Goal: Communication & Community: Answer question/provide support

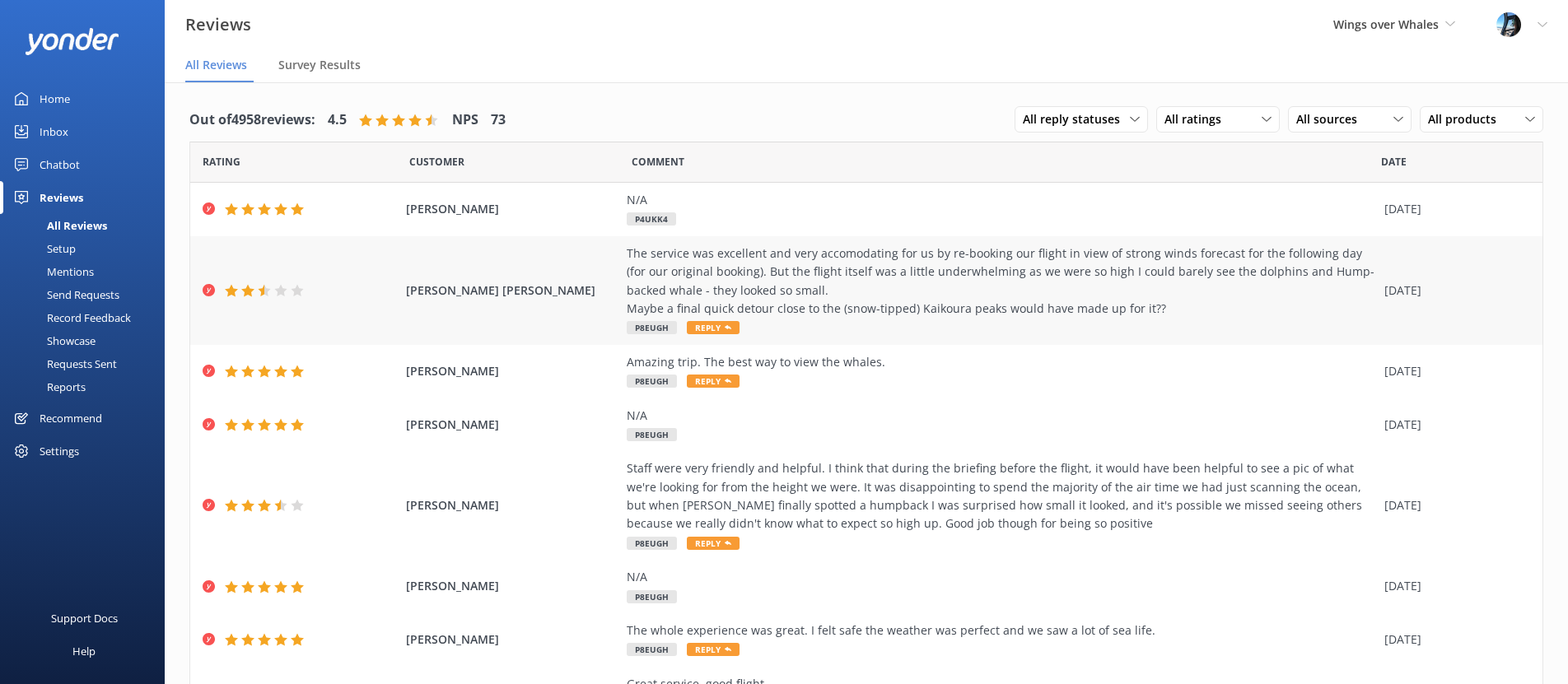
click at [898, 309] on div "The service was excellent and very accomodating for us by re-booking our flight…" at bounding box center [1002, 281] width 750 height 74
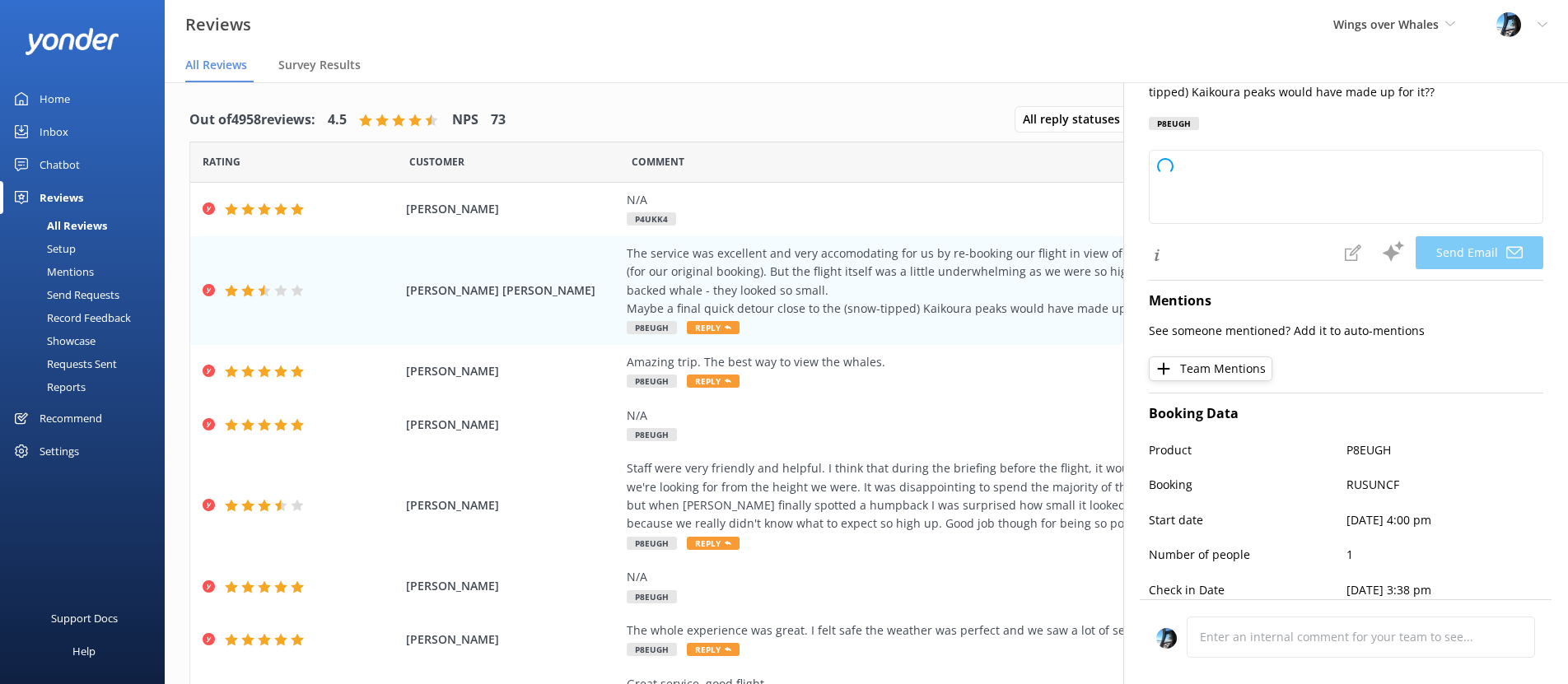
scroll to position [314, 0]
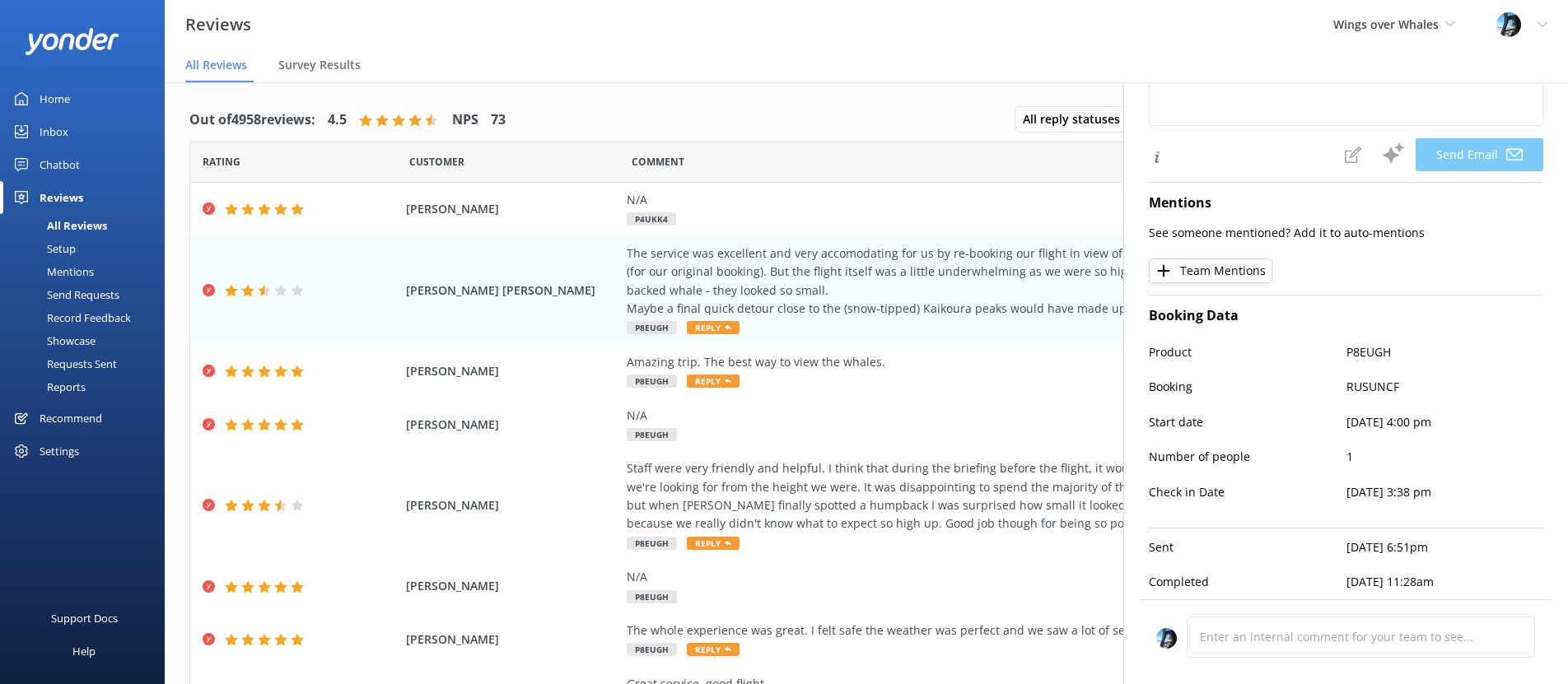
type textarea "Hi [PERSON_NAME], Thank you for your feedback and for highlighting our team’s e…"
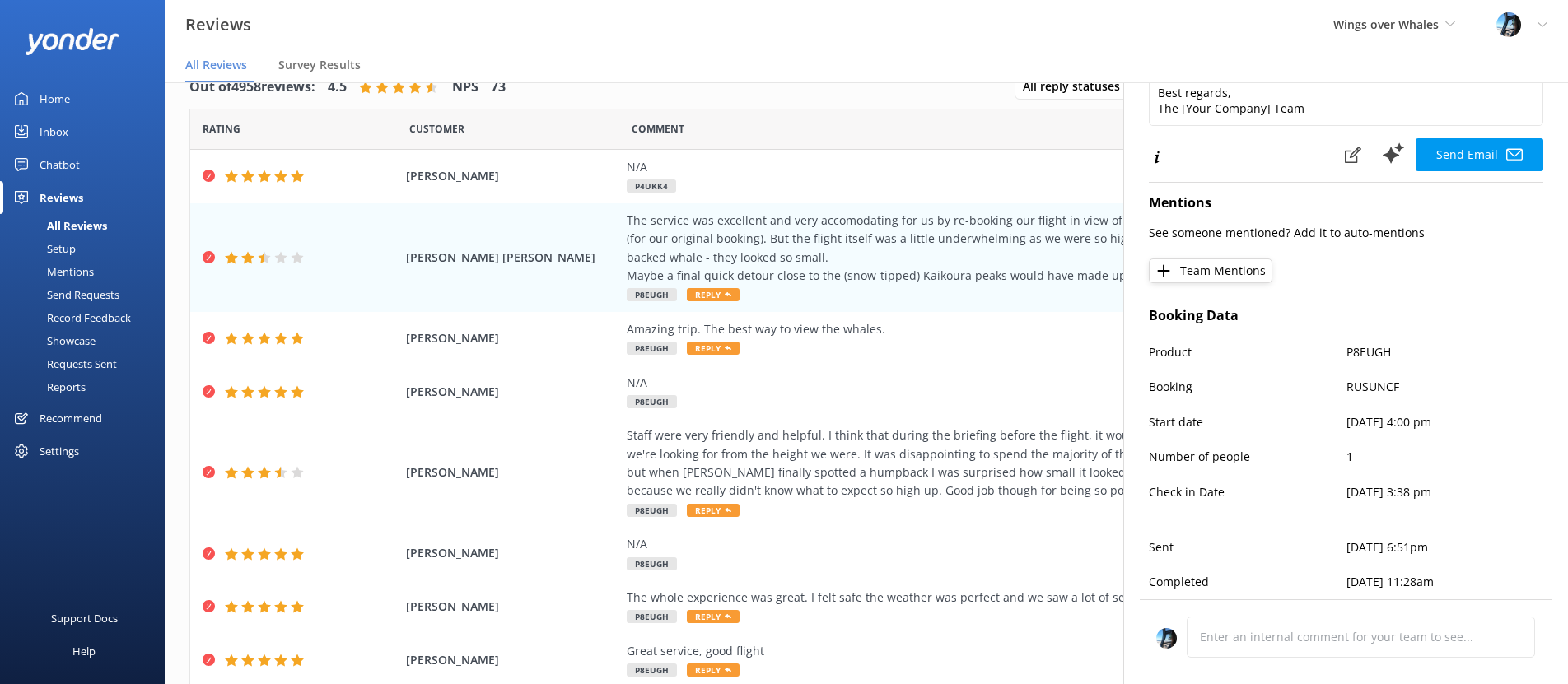
scroll to position [0, 0]
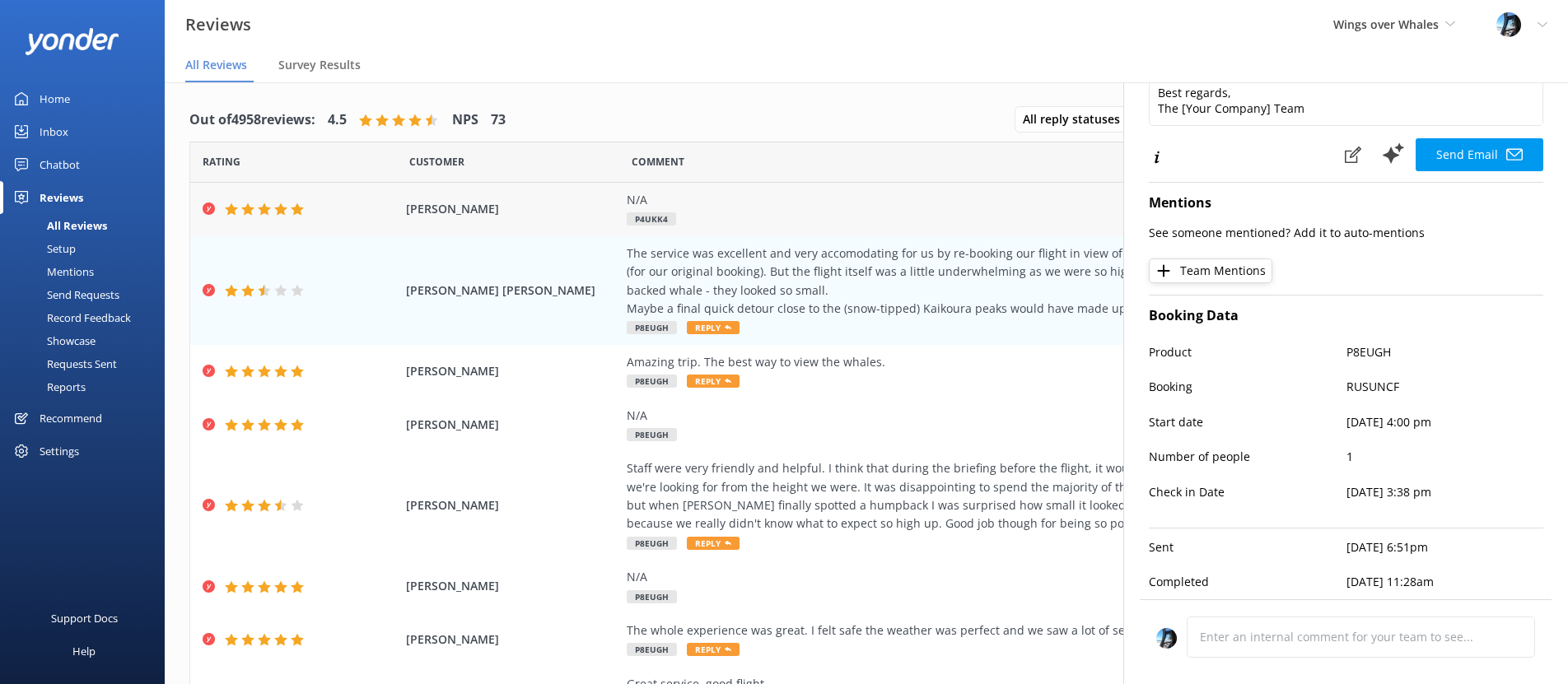
click at [859, 204] on div "N/A" at bounding box center [1002, 200] width 750 height 18
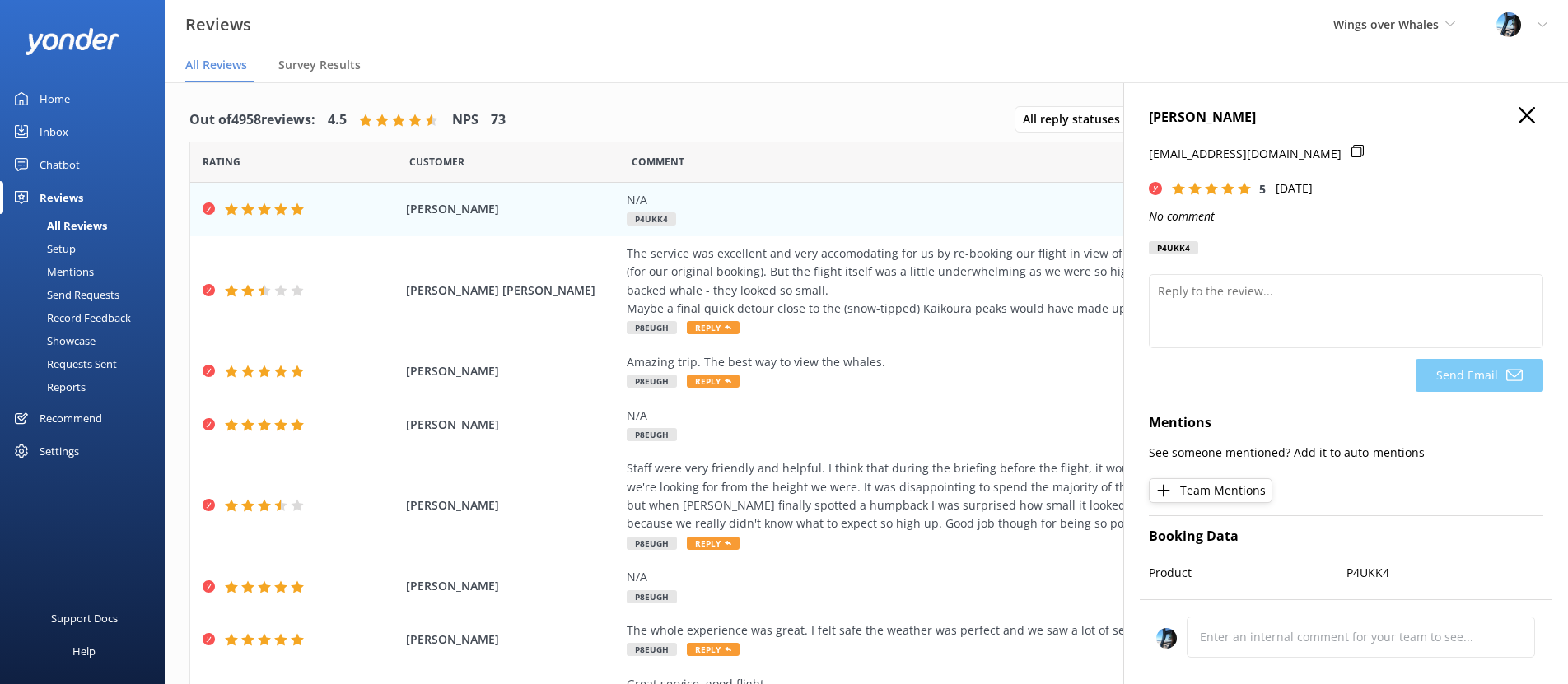
click at [1526, 114] on use "button" at bounding box center [1527, 115] width 16 height 16
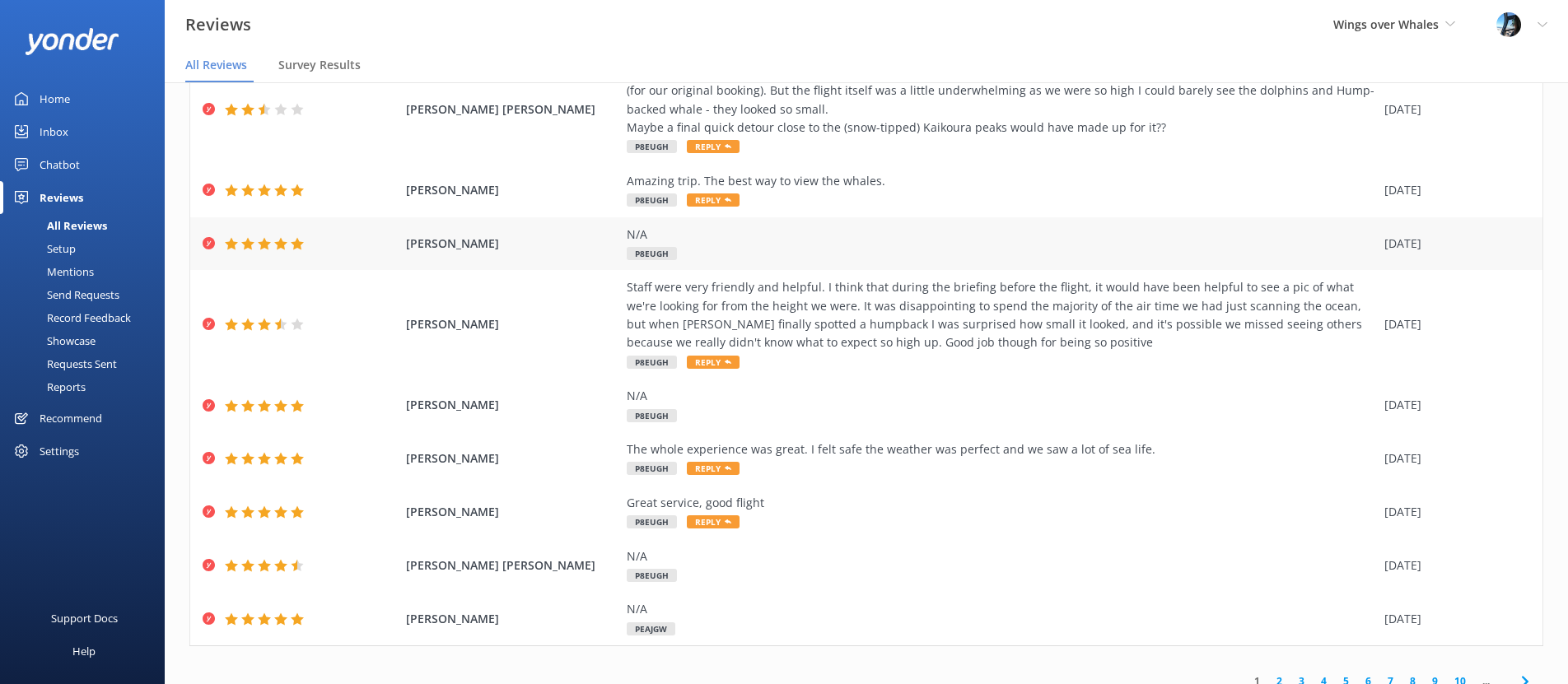
scroll to position [196, 0]
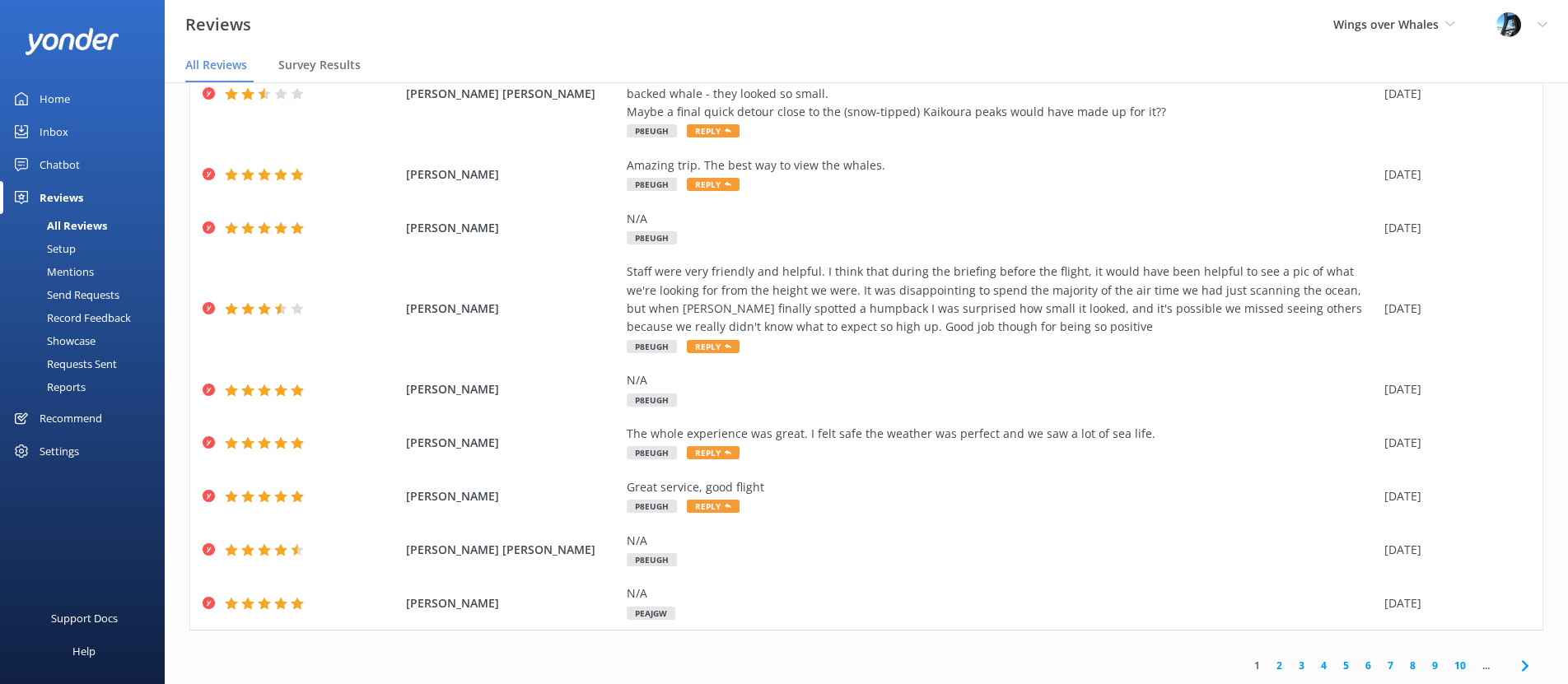
click at [1283, 666] on link "2" at bounding box center [1279, 666] width 22 height 16
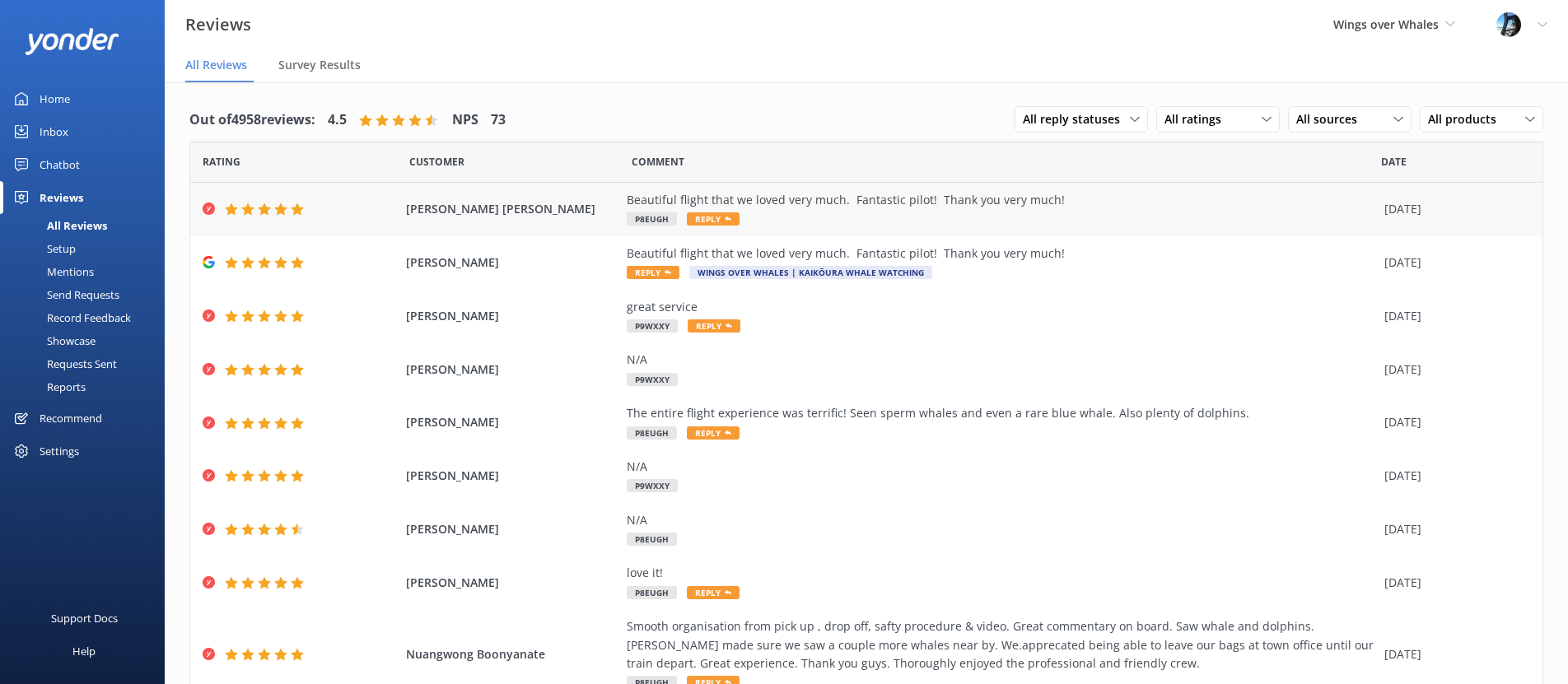
click at [988, 204] on div "Beautiful flight that we loved very much. Fantastic pilot! Thank you very much!" at bounding box center [1002, 200] width 750 height 18
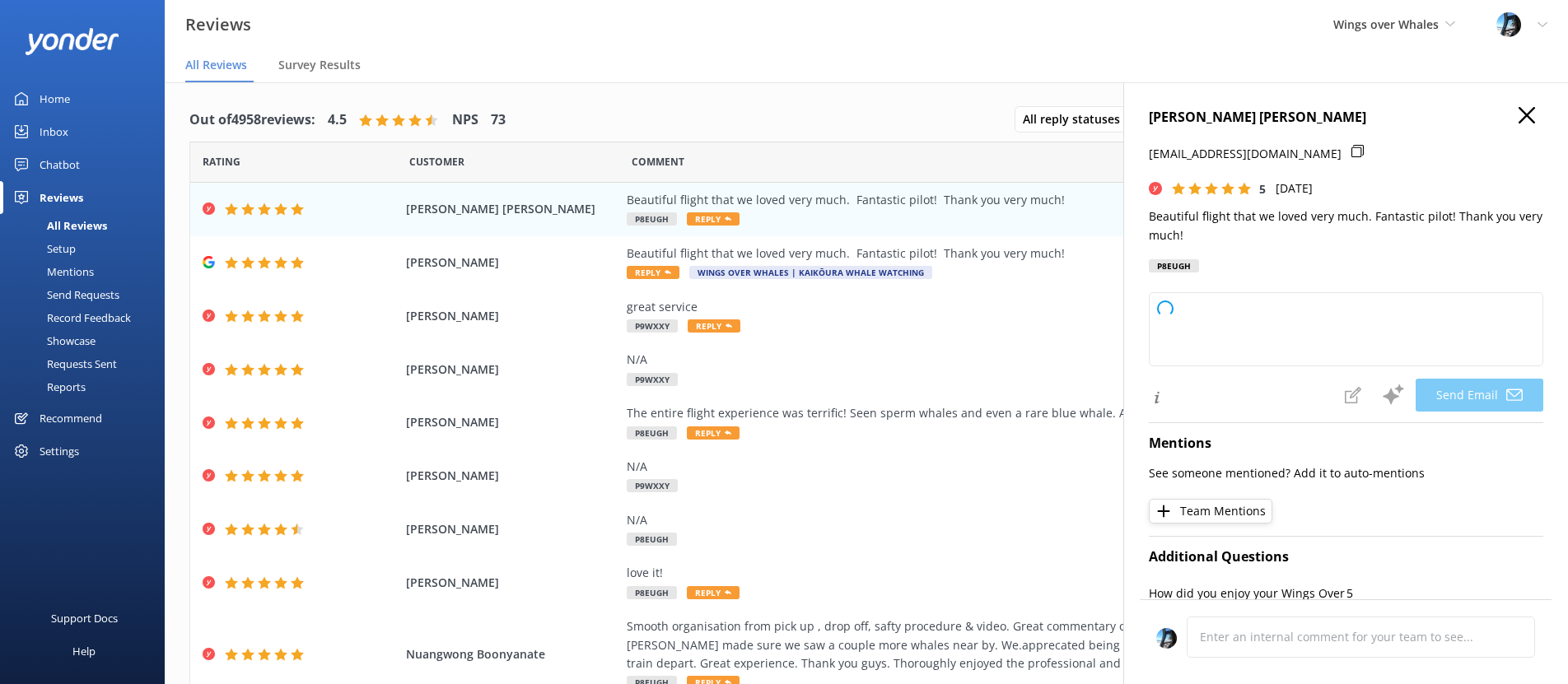
type textarea "Thank you so much, [PERSON_NAME]! We’re thrilled to hear you enjoyed your fligh…"
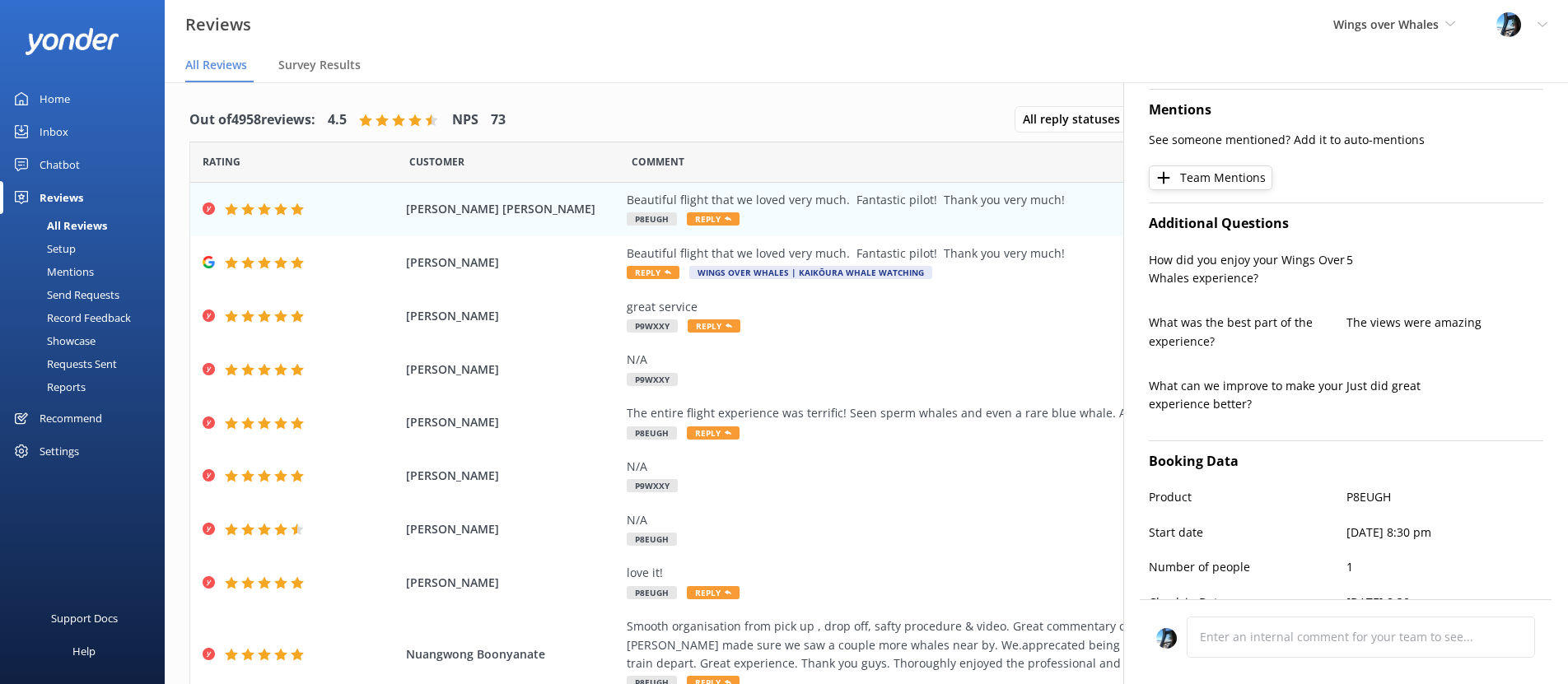
scroll to position [444, 0]
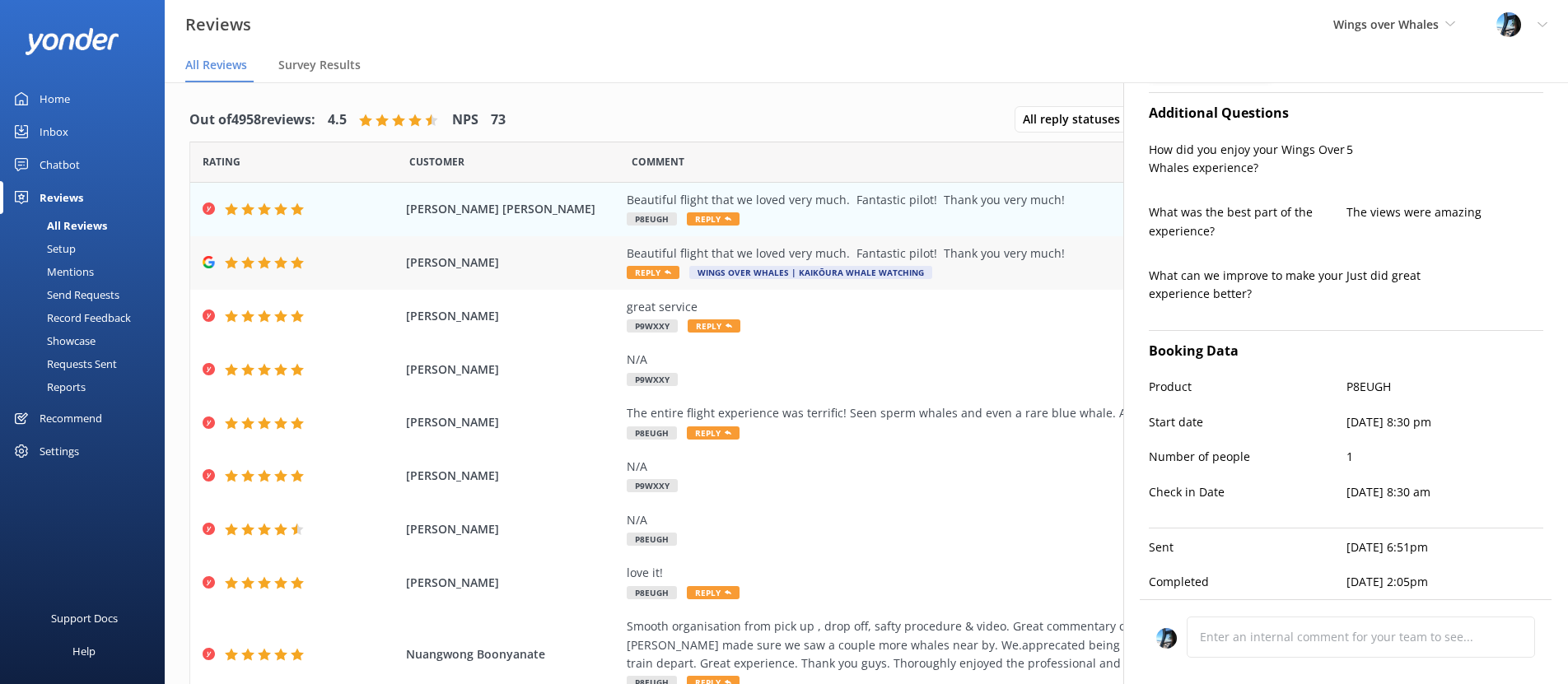
click at [641, 276] on span "Reply" at bounding box center [653, 272] width 53 height 13
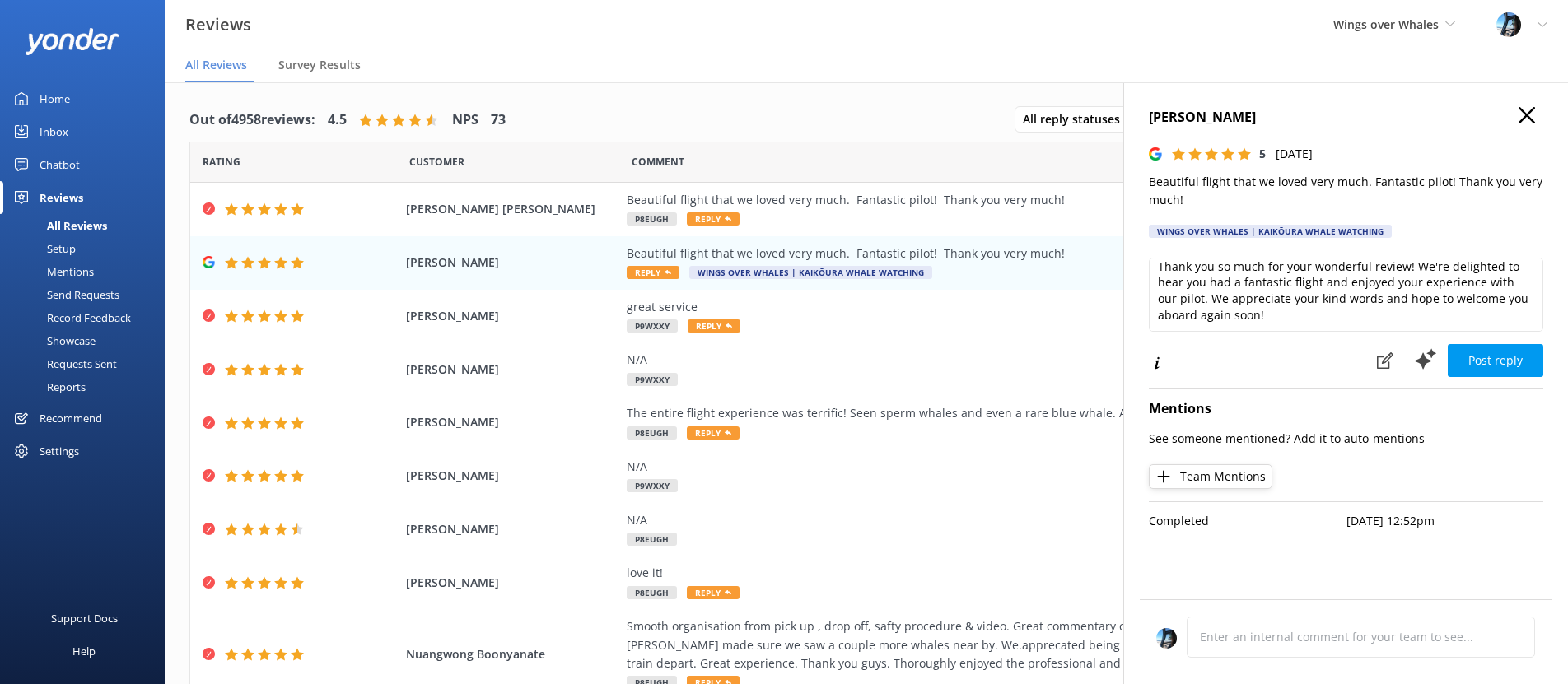
scroll to position [0, 0]
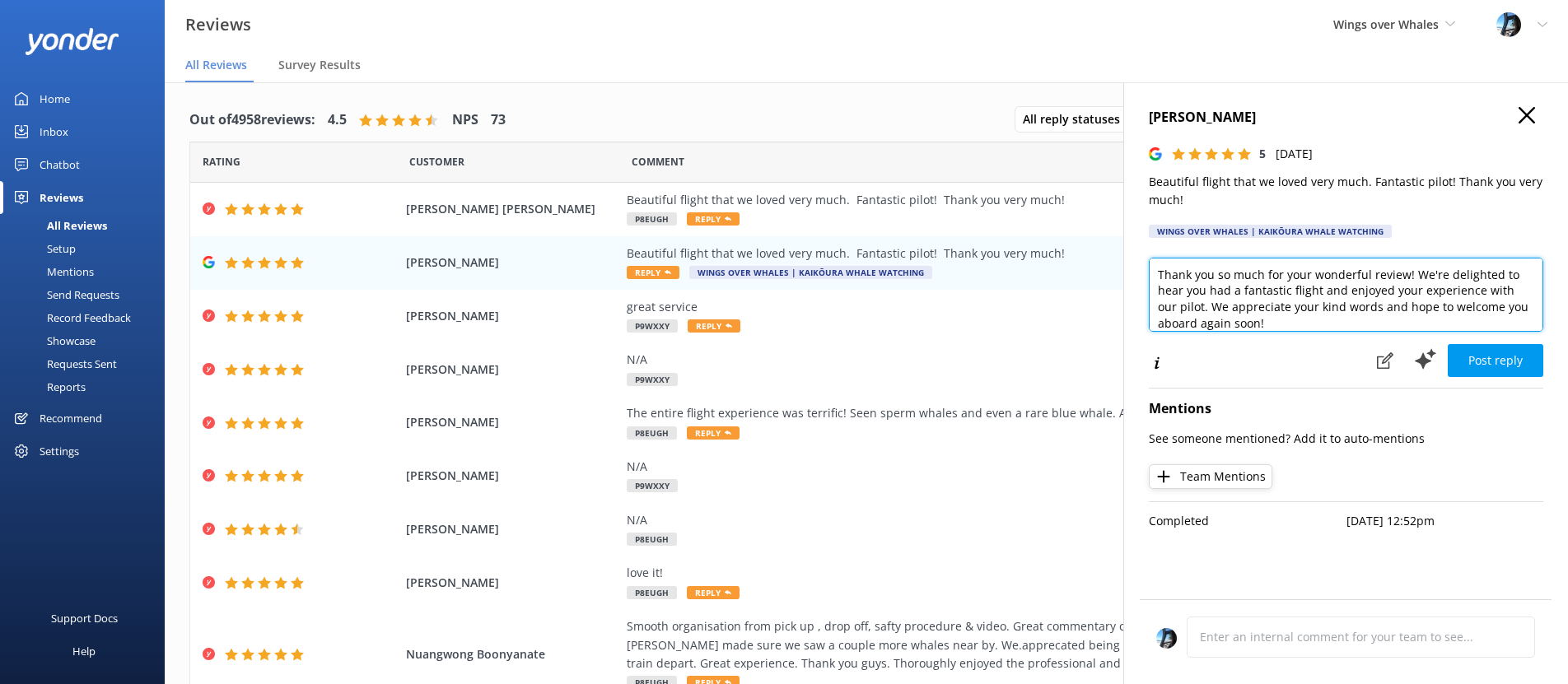
drag, startPoint x: 1271, startPoint y: 325, endPoint x: 1354, endPoint y: 310, distance: 84.3
click at [1354, 310] on textarea "Thank you so much for your wonderful review! We're delighted to hear you had a …" at bounding box center [1346, 295] width 395 height 74
type textarea "Thank you so much for your wonderful review! We're delighted to hear you had a …"
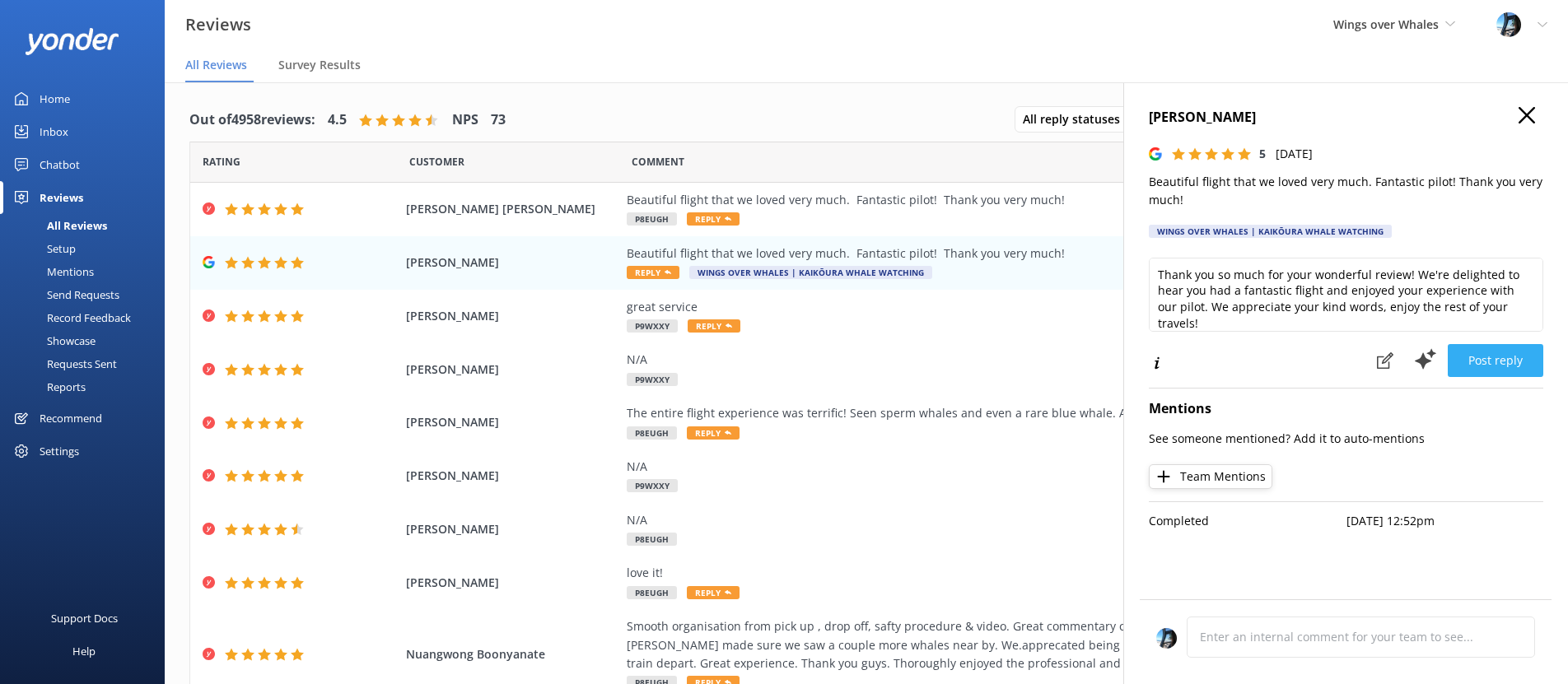
click at [1495, 359] on button "Post reply" at bounding box center [1496, 360] width 96 height 33
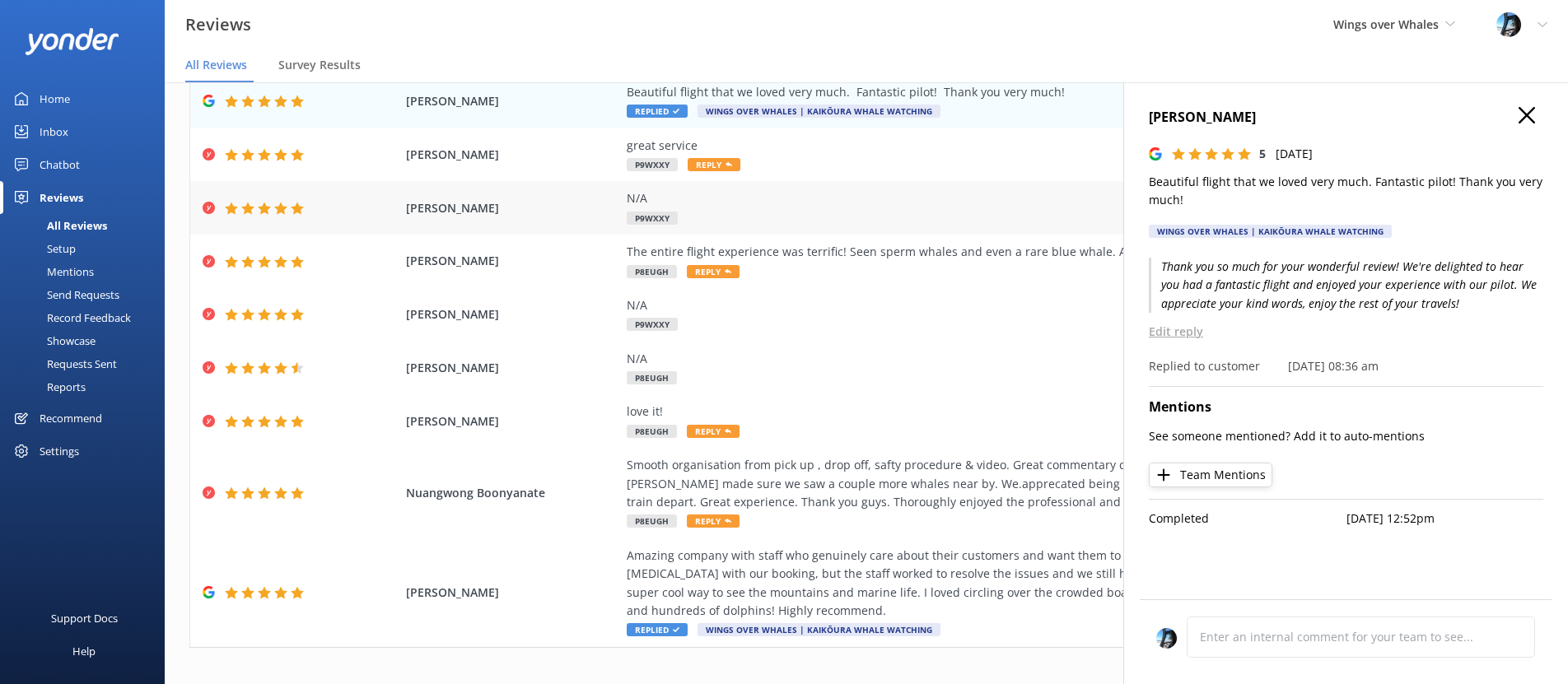
scroll to position [179, 0]
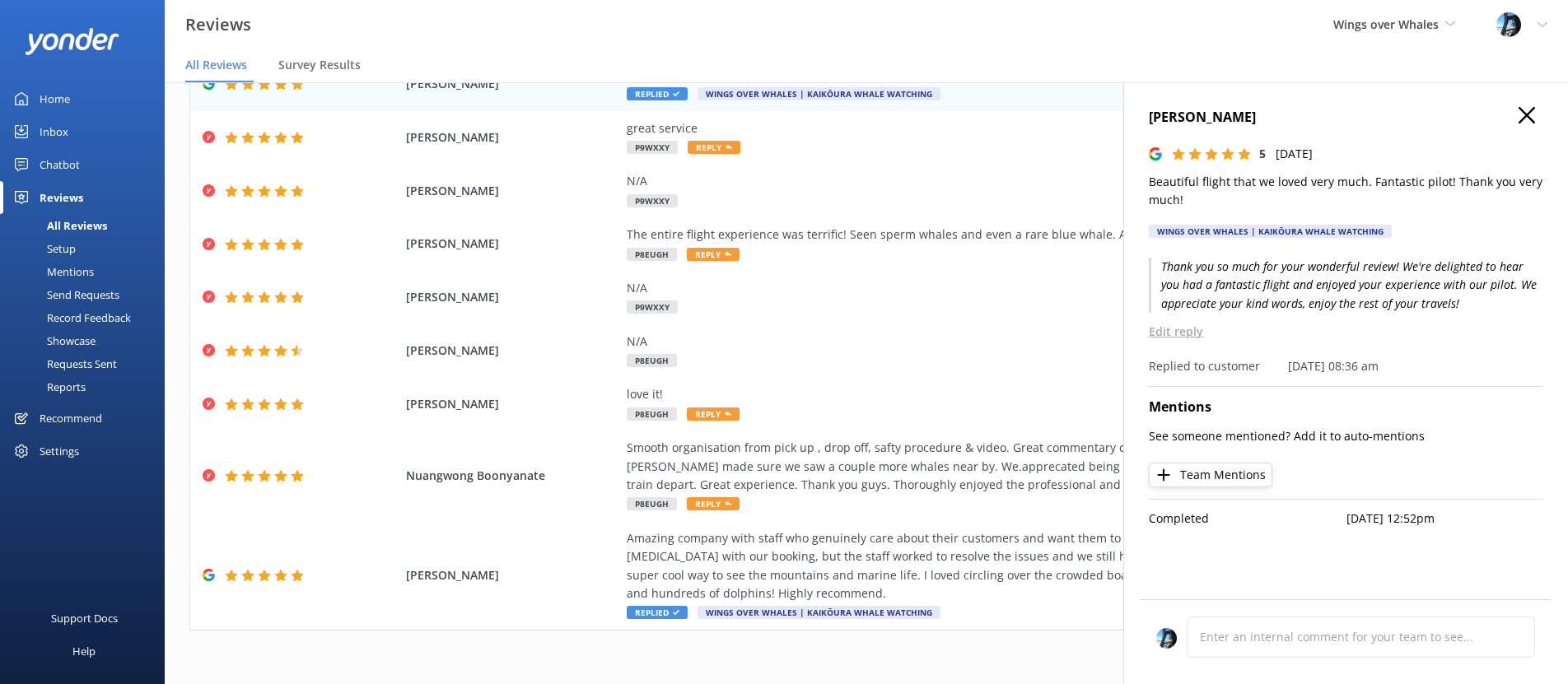
click at [1528, 111] on icon "button" at bounding box center [1527, 115] width 16 height 16
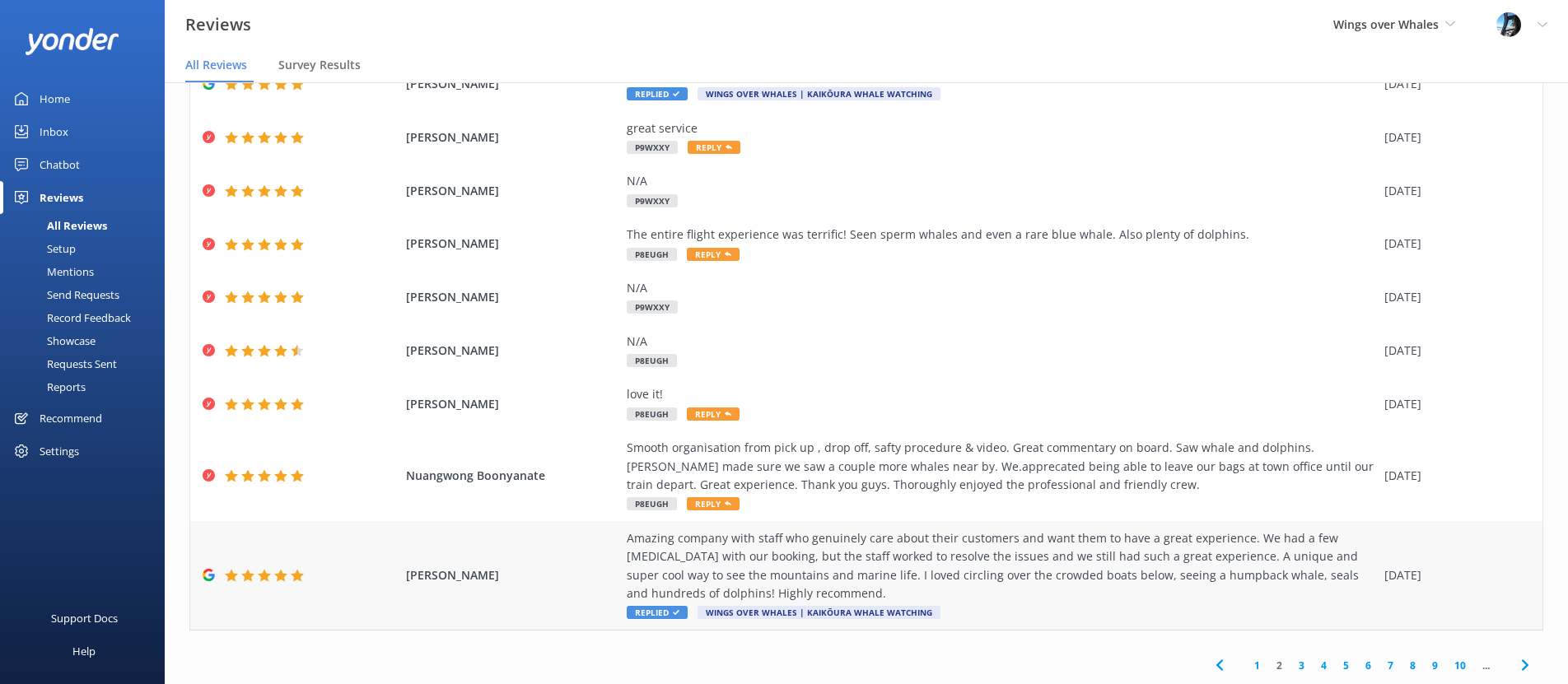
click at [1119, 603] on div "Amazing company with staff who genuinely care about their customers and want th…" at bounding box center [1002, 575] width 750 height 92
